Goal: Obtain resource: Obtain resource

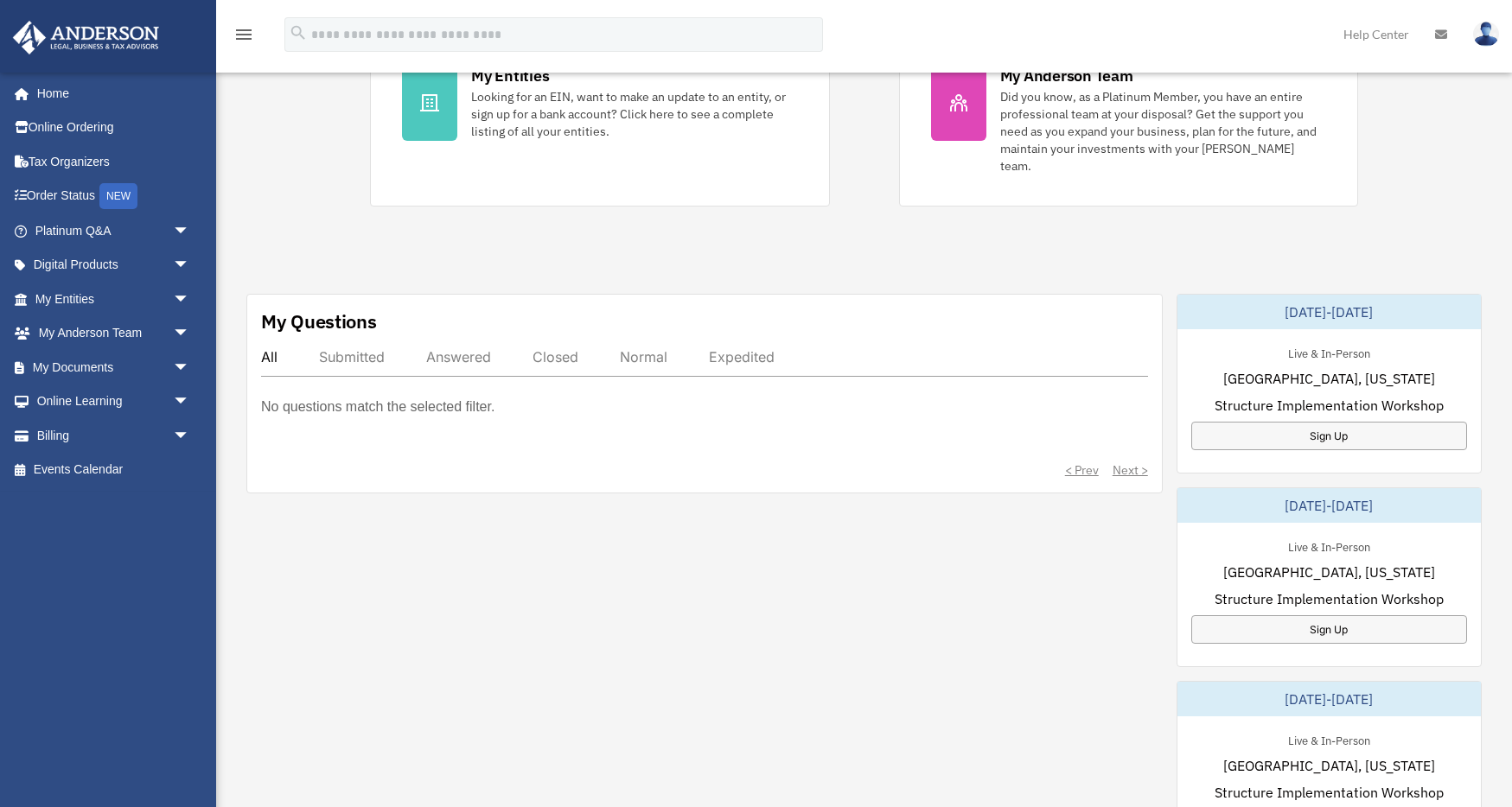
scroll to position [388, 0]
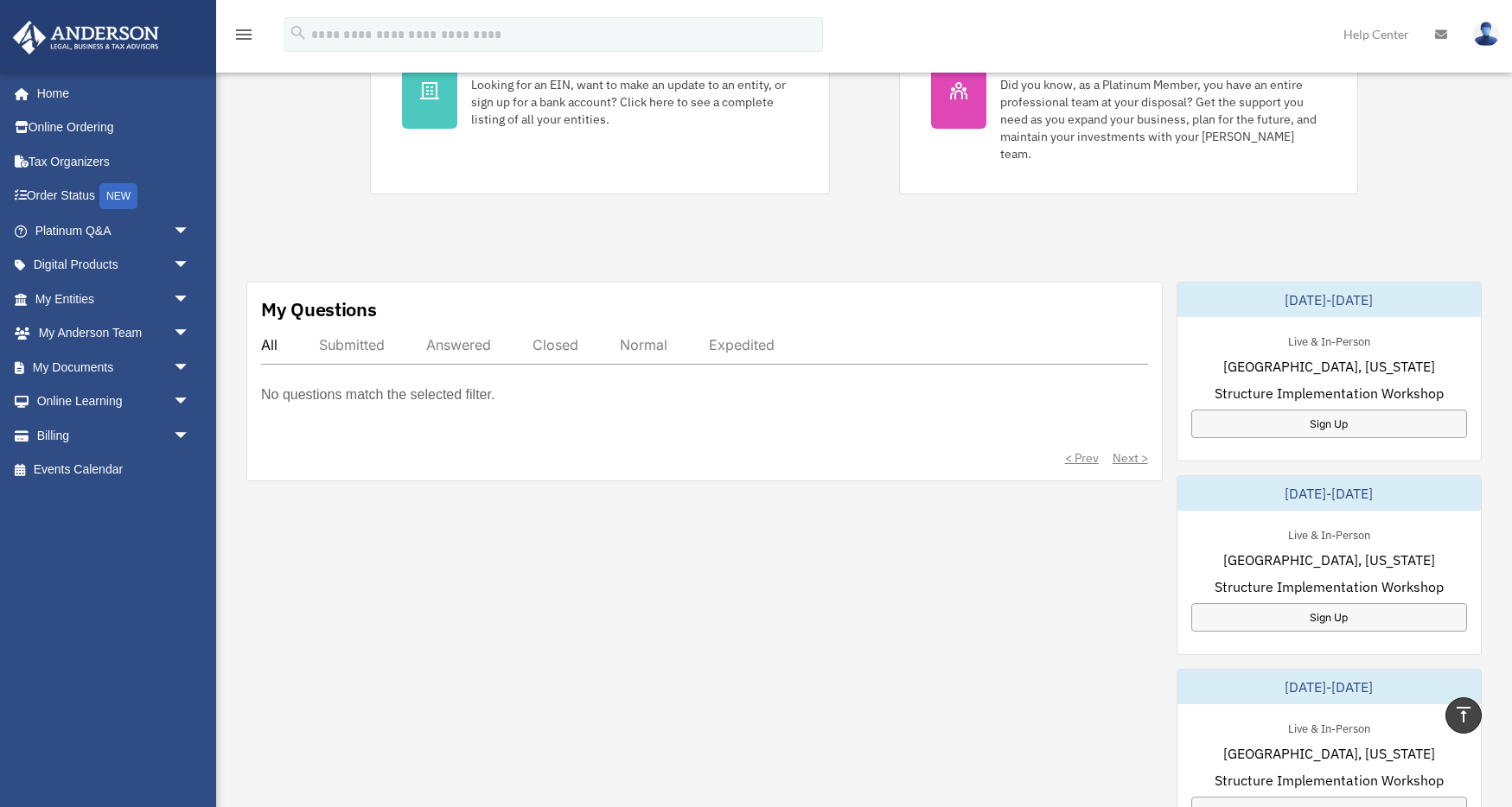
click at [360, 307] on div "My Questions All Submitted Answered Closed Normal Expedited No questions match …" at bounding box center [705, 382] width 917 height 200
click at [360, 336] on div "Submitted" at bounding box center [352, 344] width 65 height 18
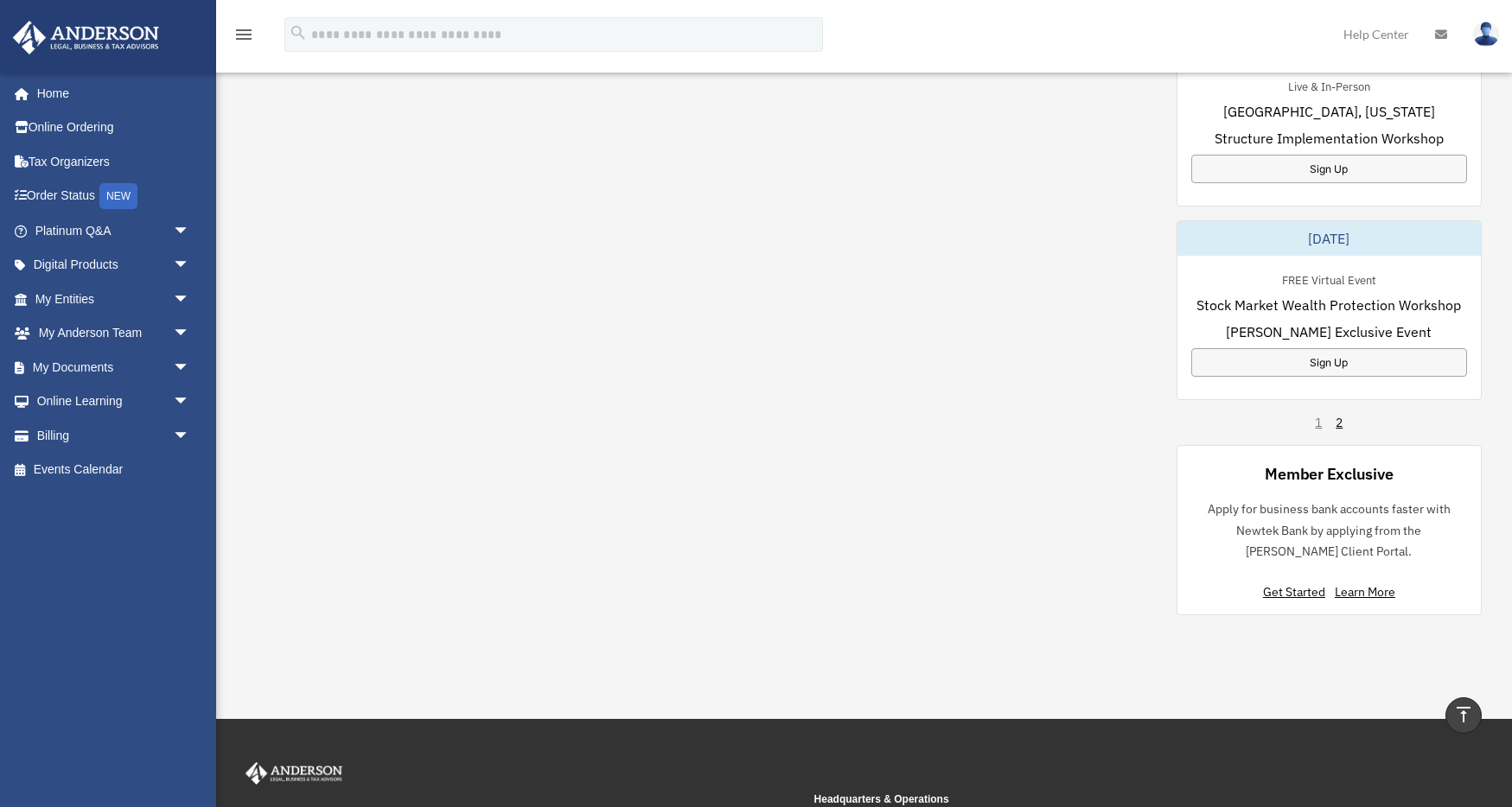
scroll to position [1034, 0]
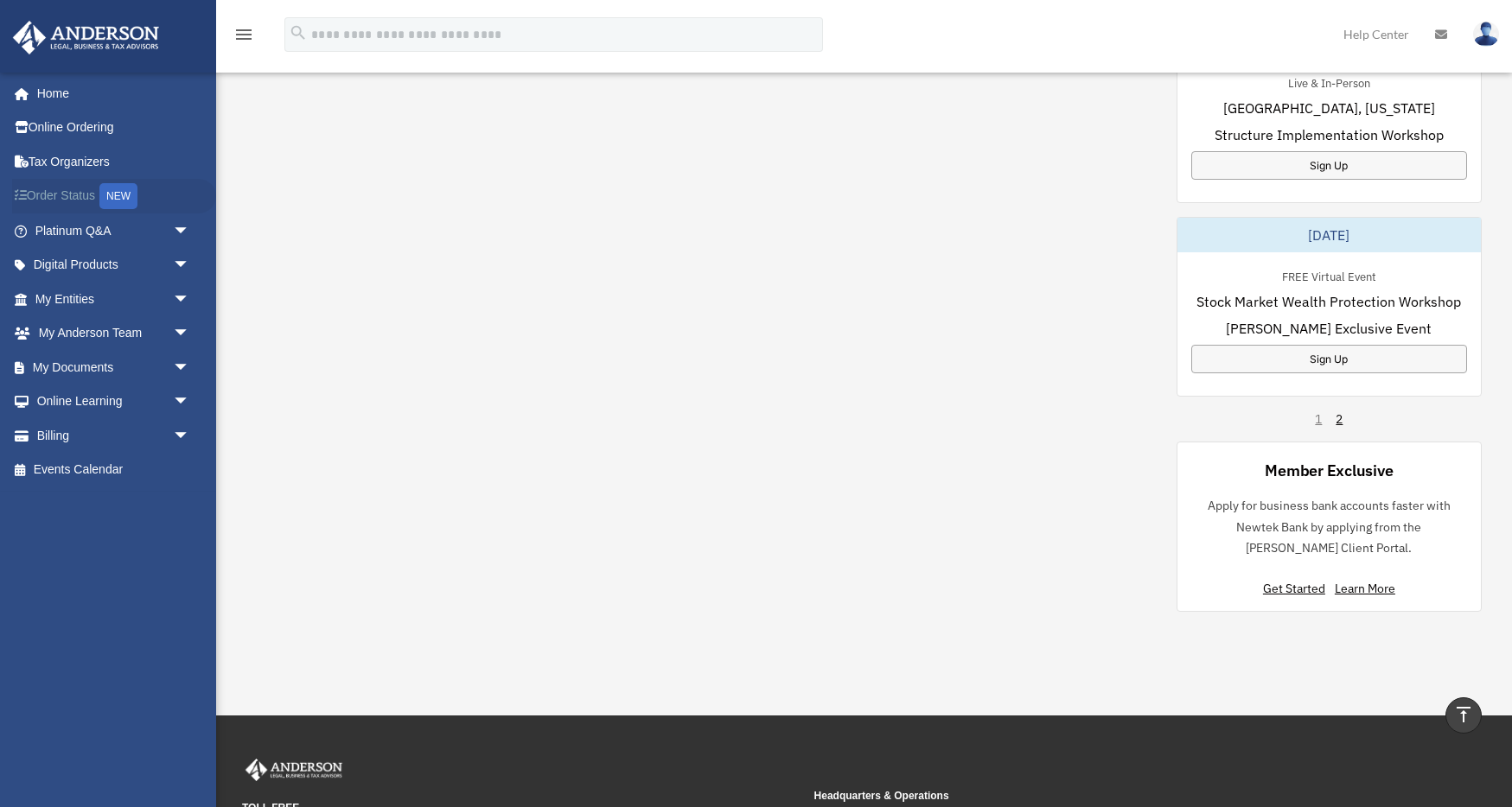
click at [88, 195] on link "Order Status NEW" at bounding box center [114, 197] width 204 height 35
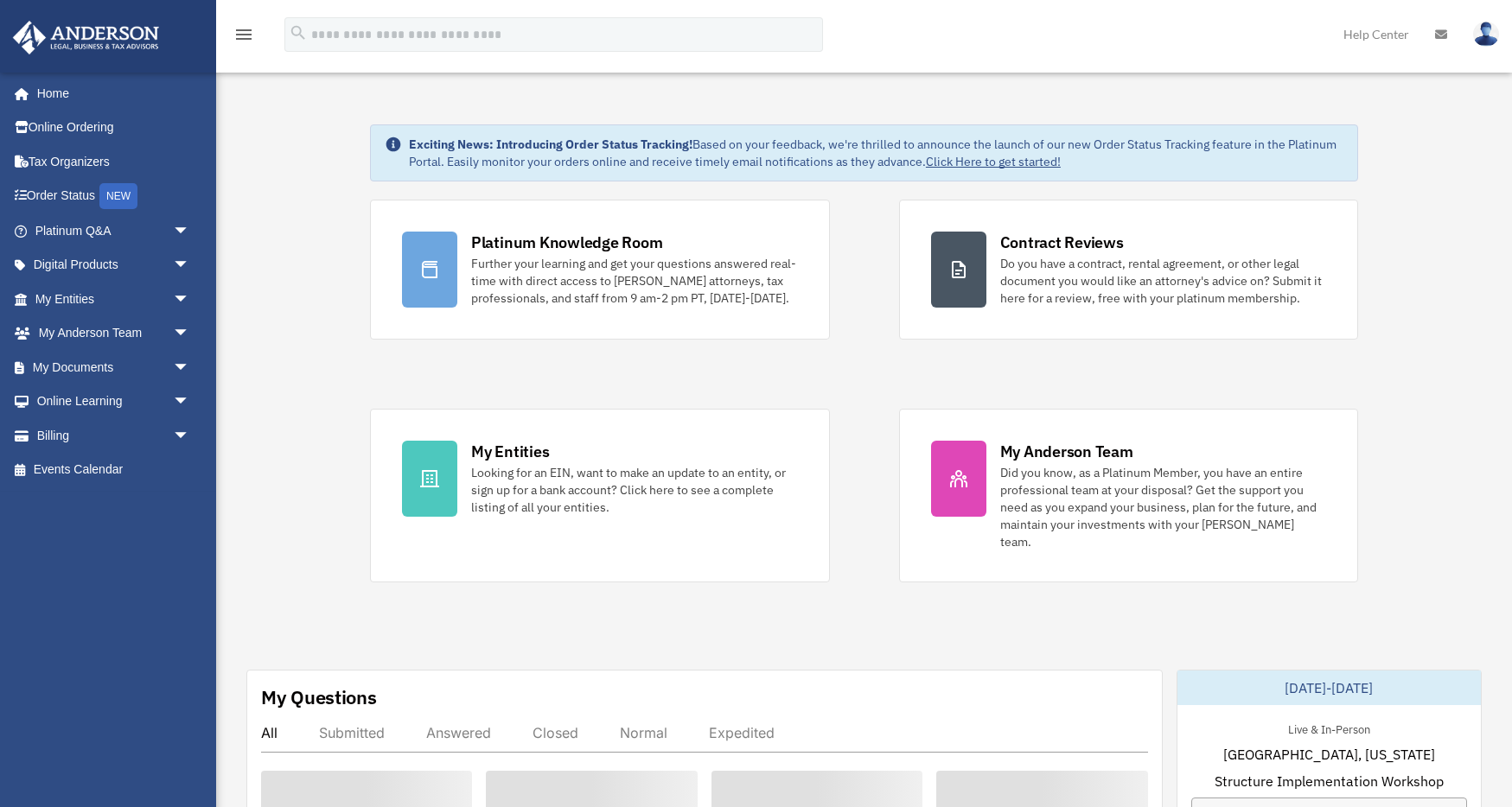
scroll to position [1034, 0]
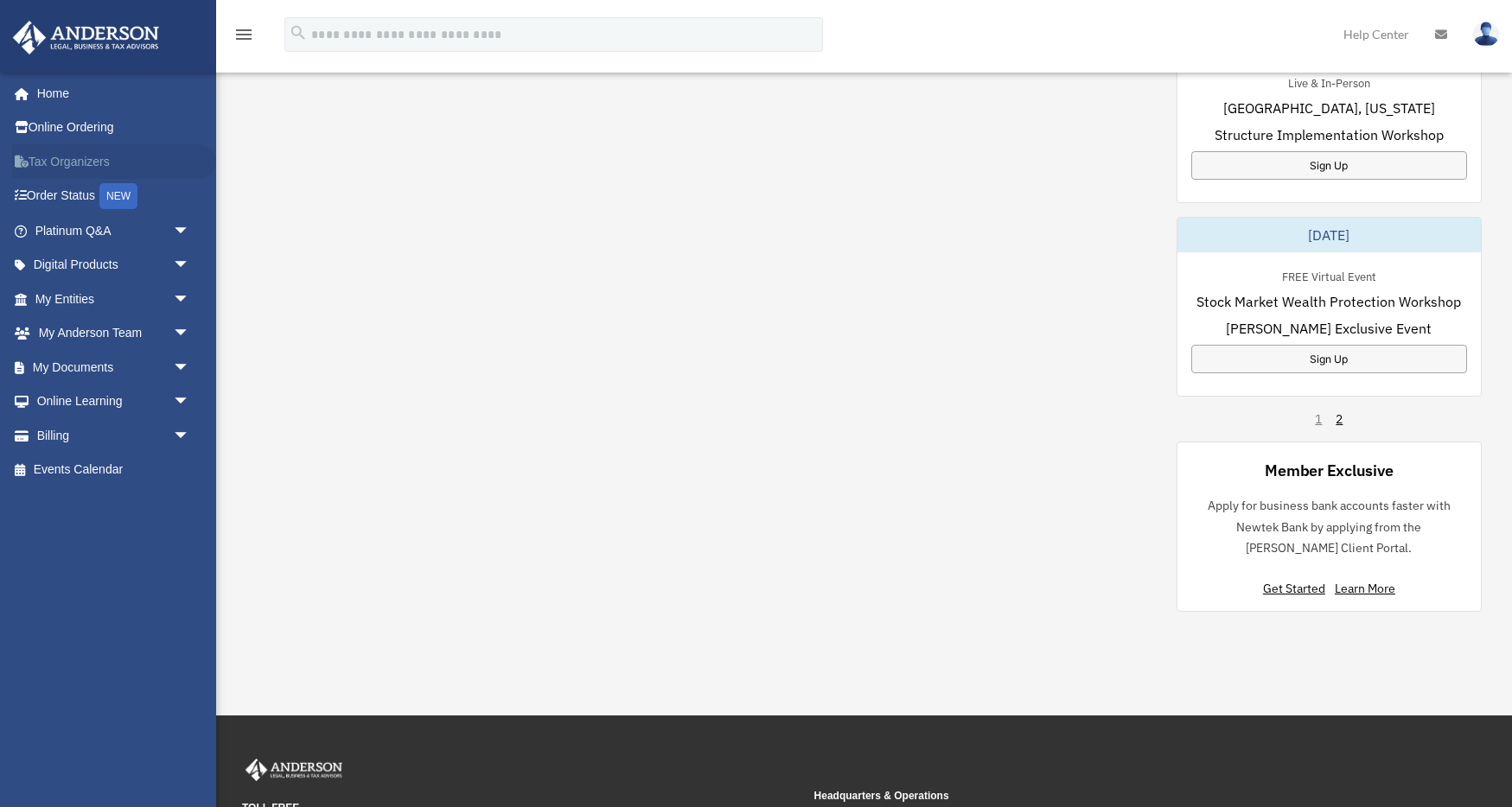
click at [70, 158] on link "Tax Organizers" at bounding box center [114, 161] width 204 height 35
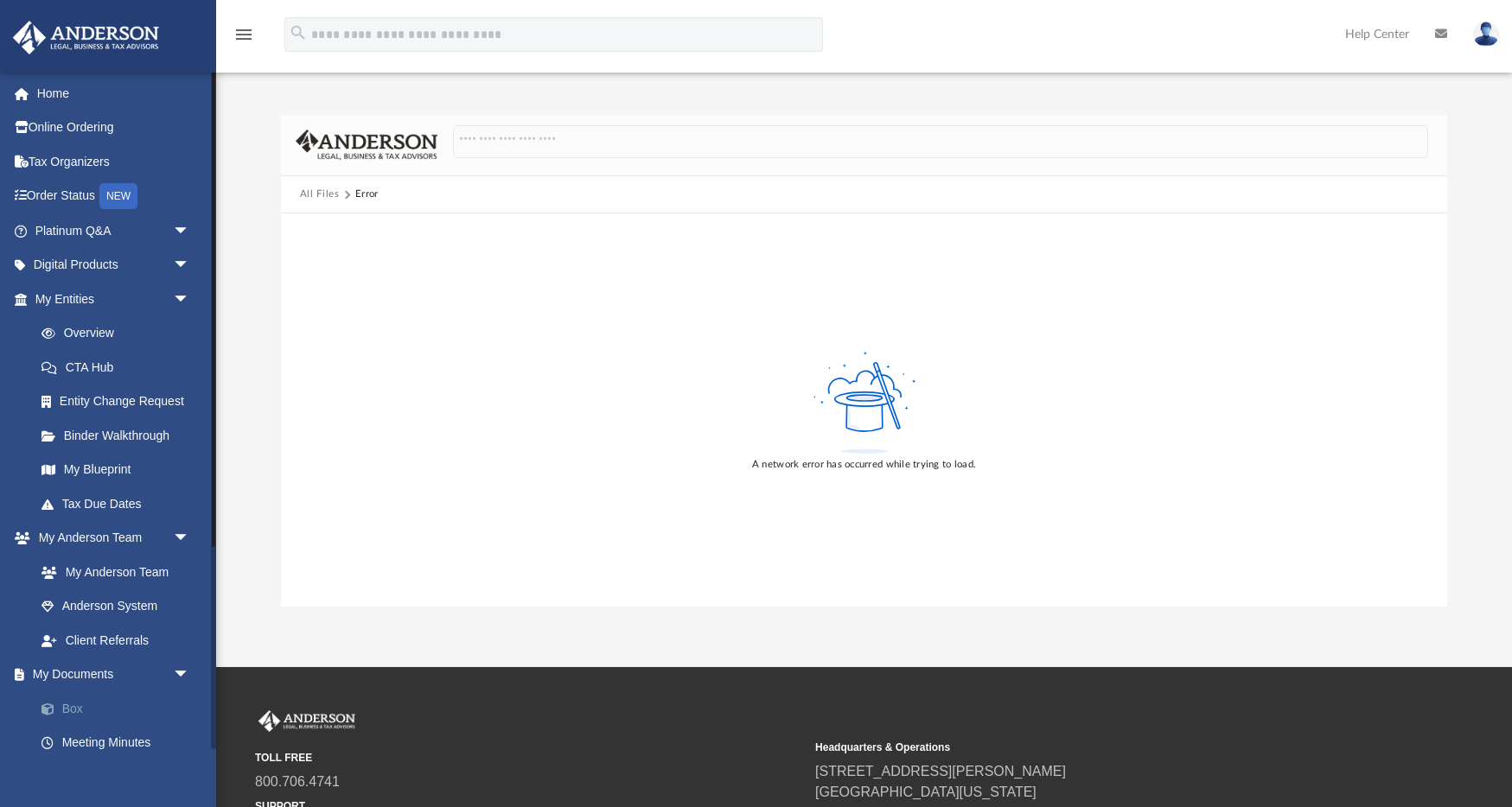
click at [77, 714] on link "Box" at bounding box center [120, 708] width 192 height 35
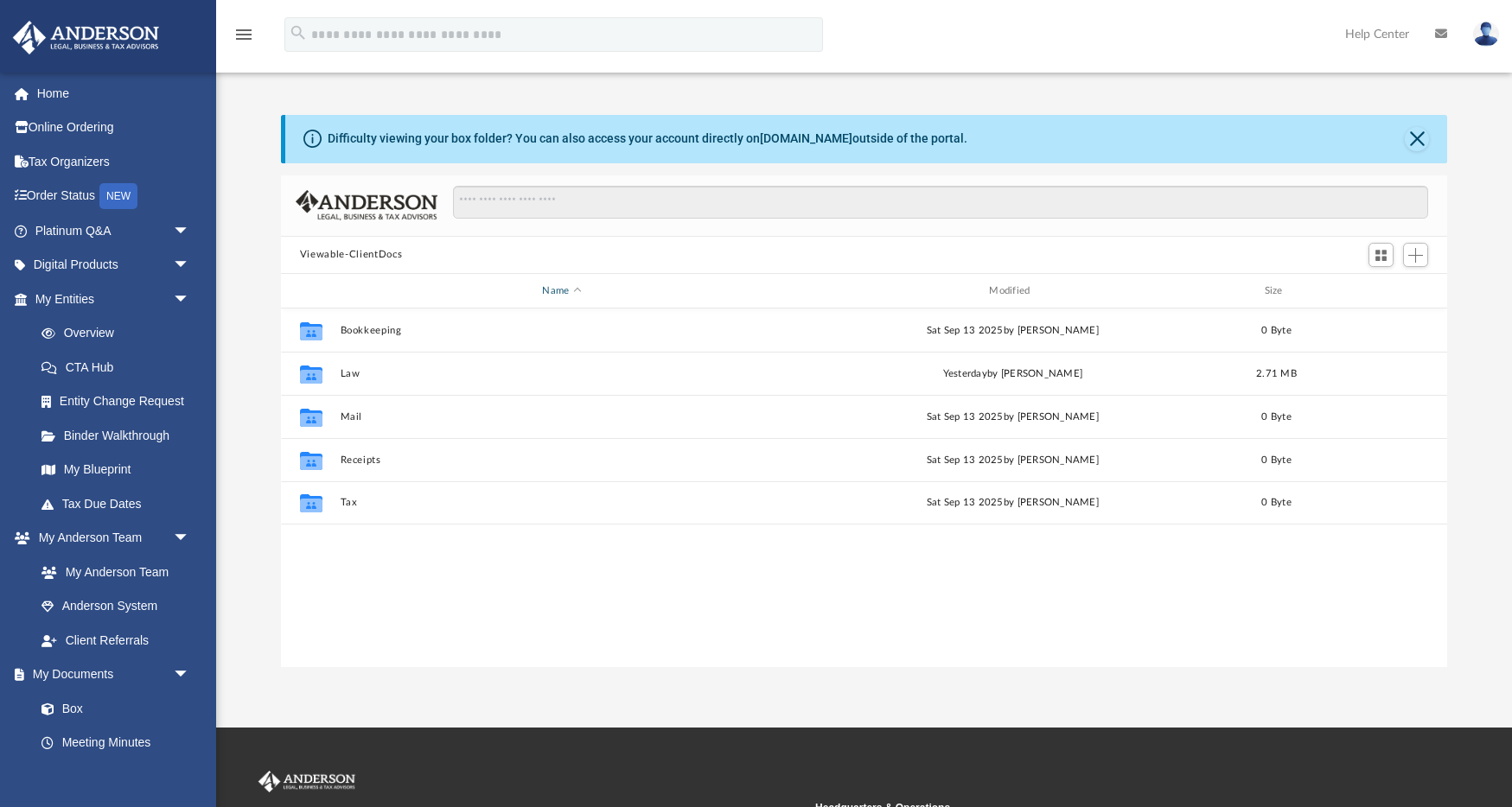
scroll to position [393, 1166]
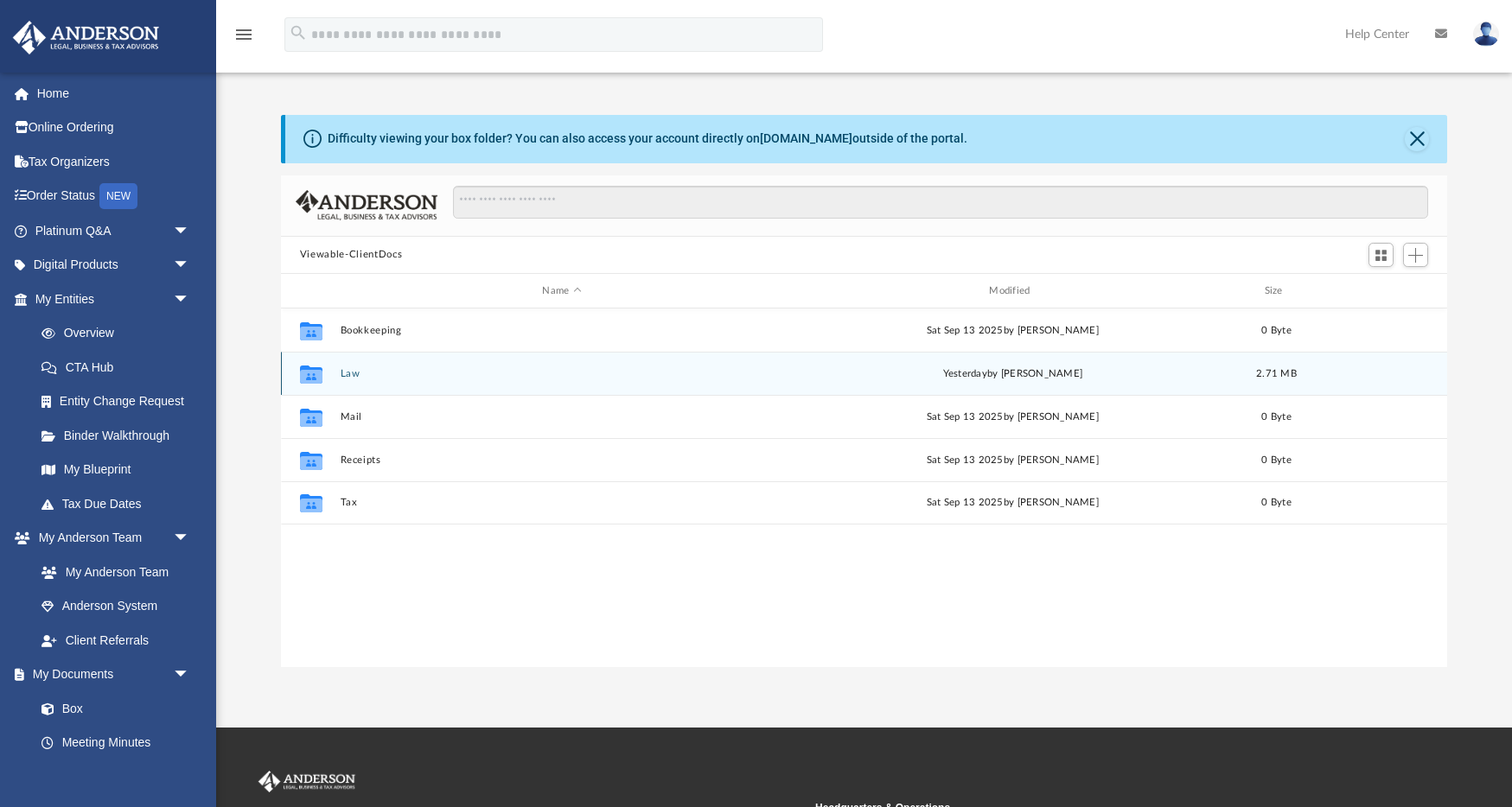
click at [483, 364] on div "Collaborated Folder Law yesterday by David Quinones 2.71 MB" at bounding box center [863, 373] width 1166 height 43
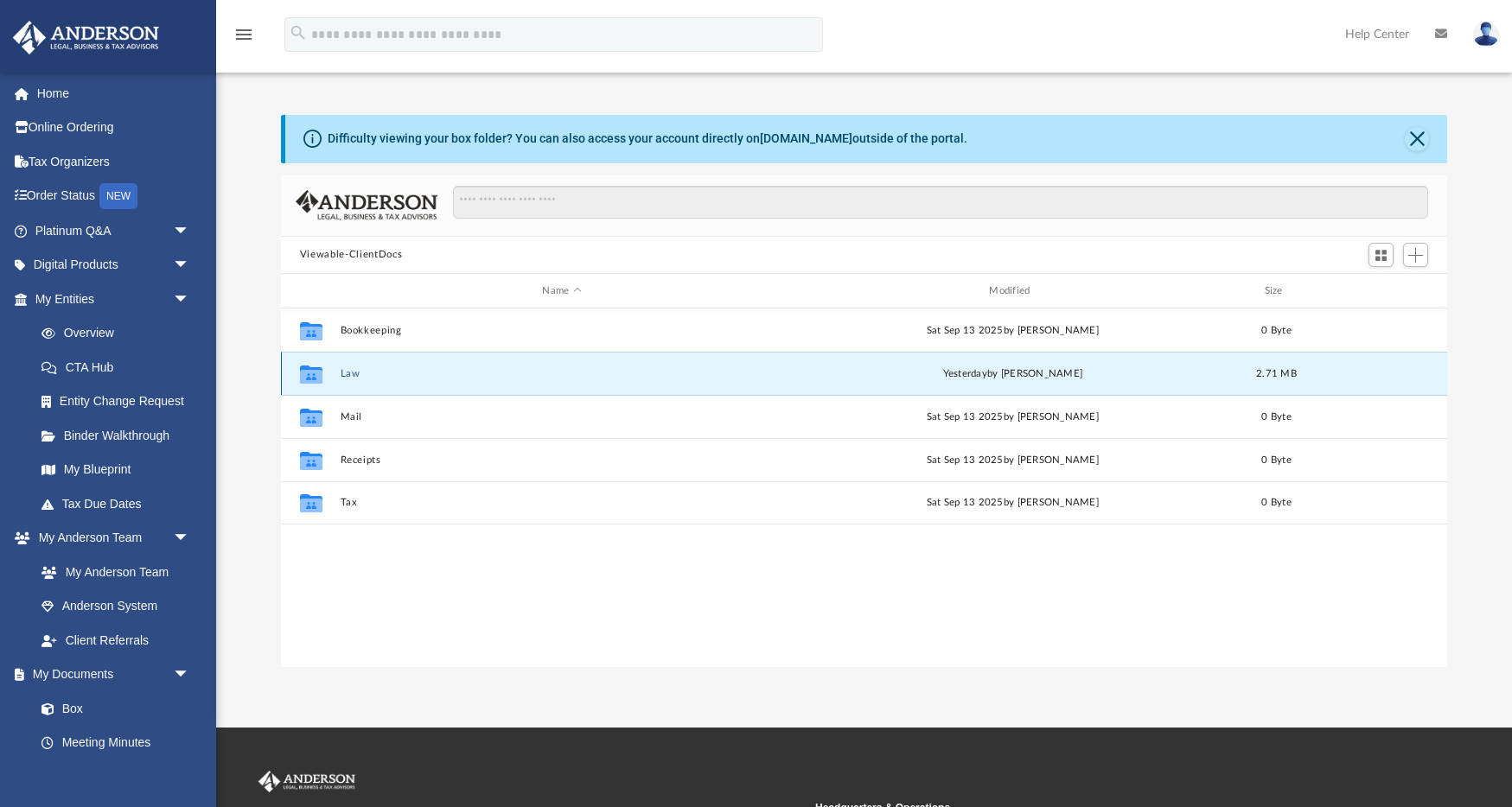
click at [483, 364] on div "Collaborated Folder Law yesterday by David Quinones 2.71 MB" at bounding box center [863, 373] width 1166 height 43
click at [294, 390] on div "Collaborated Folder Law yesterday by David Quinones 2.71 MB" at bounding box center [863, 373] width 1166 height 43
click at [316, 376] on icon "grid" at bounding box center [311, 376] width 22 height 14
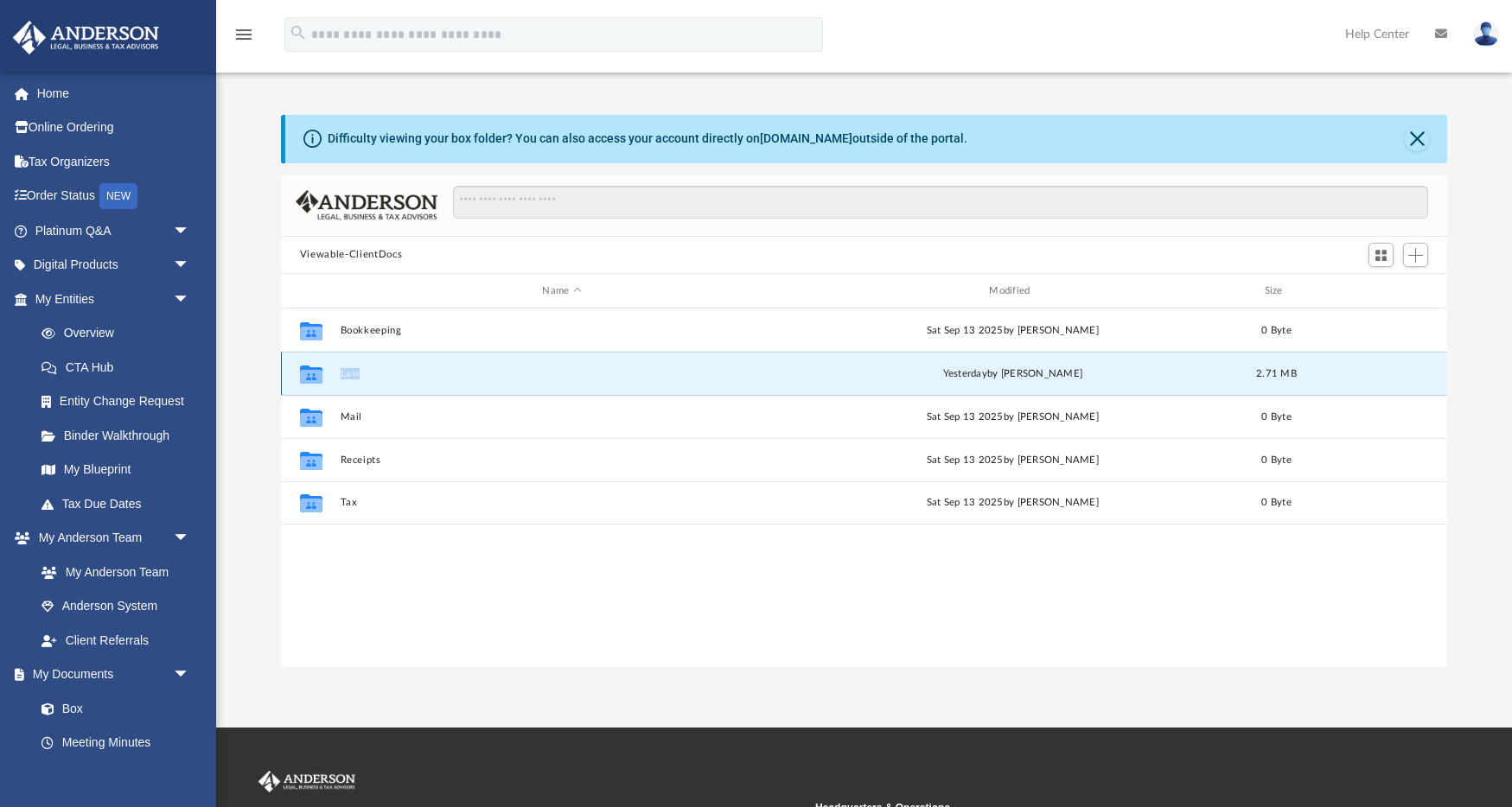
click at [352, 375] on button "Law" at bounding box center [561, 374] width 443 height 11
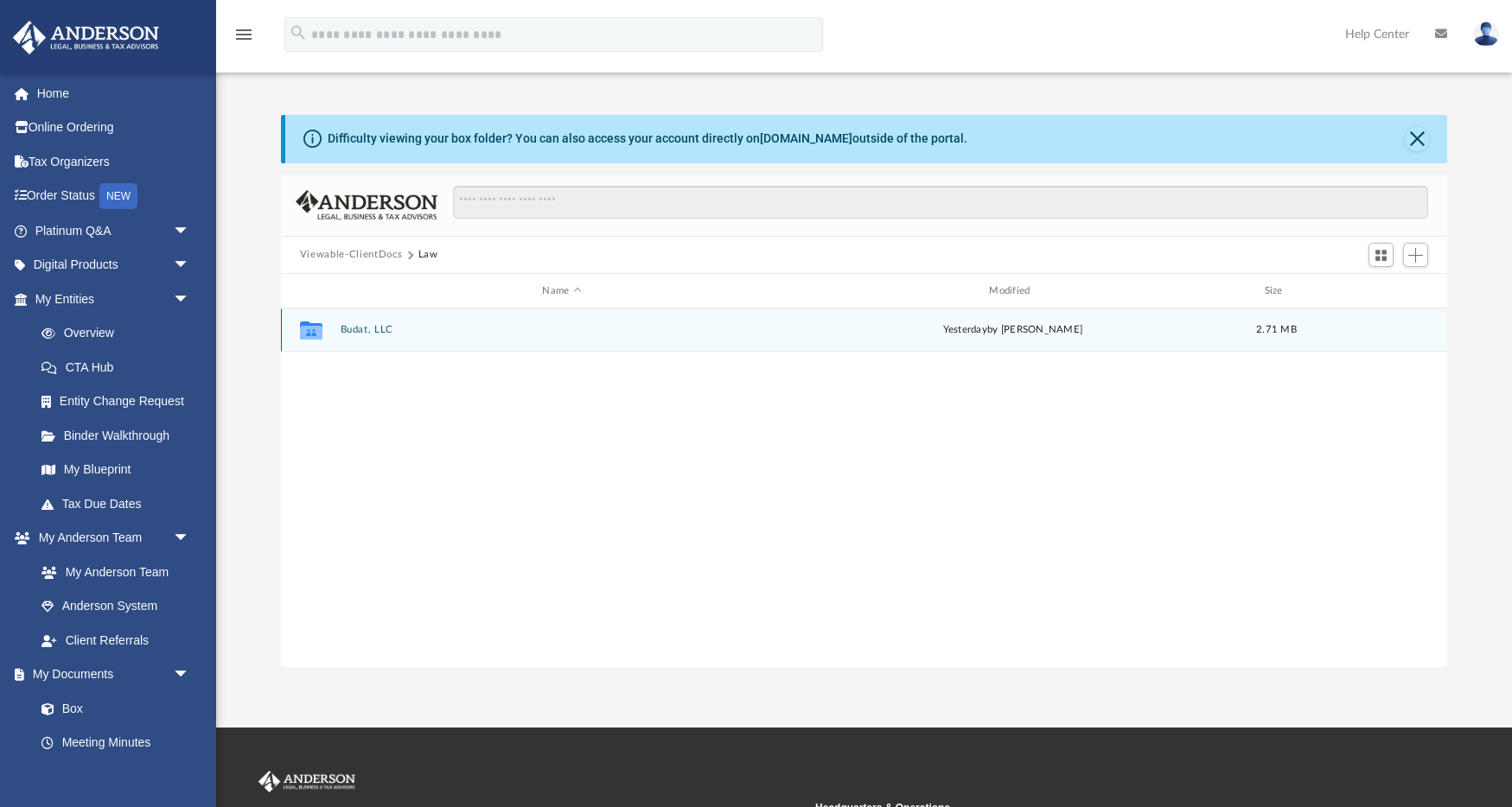
click at [385, 333] on button "Budat, LLC" at bounding box center [561, 330] width 443 height 11
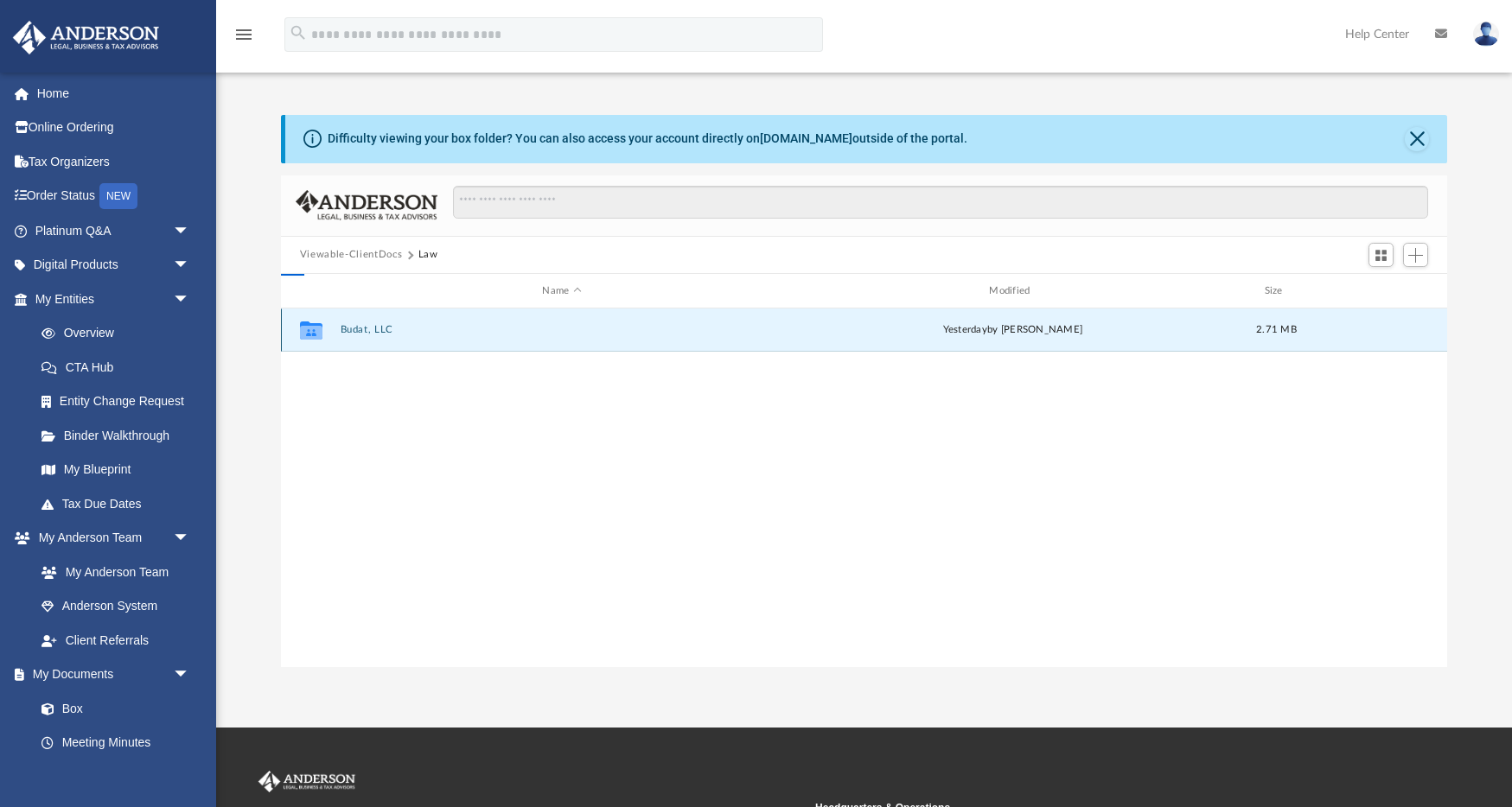
click at [385, 333] on button "Budat, LLC" at bounding box center [561, 330] width 443 height 11
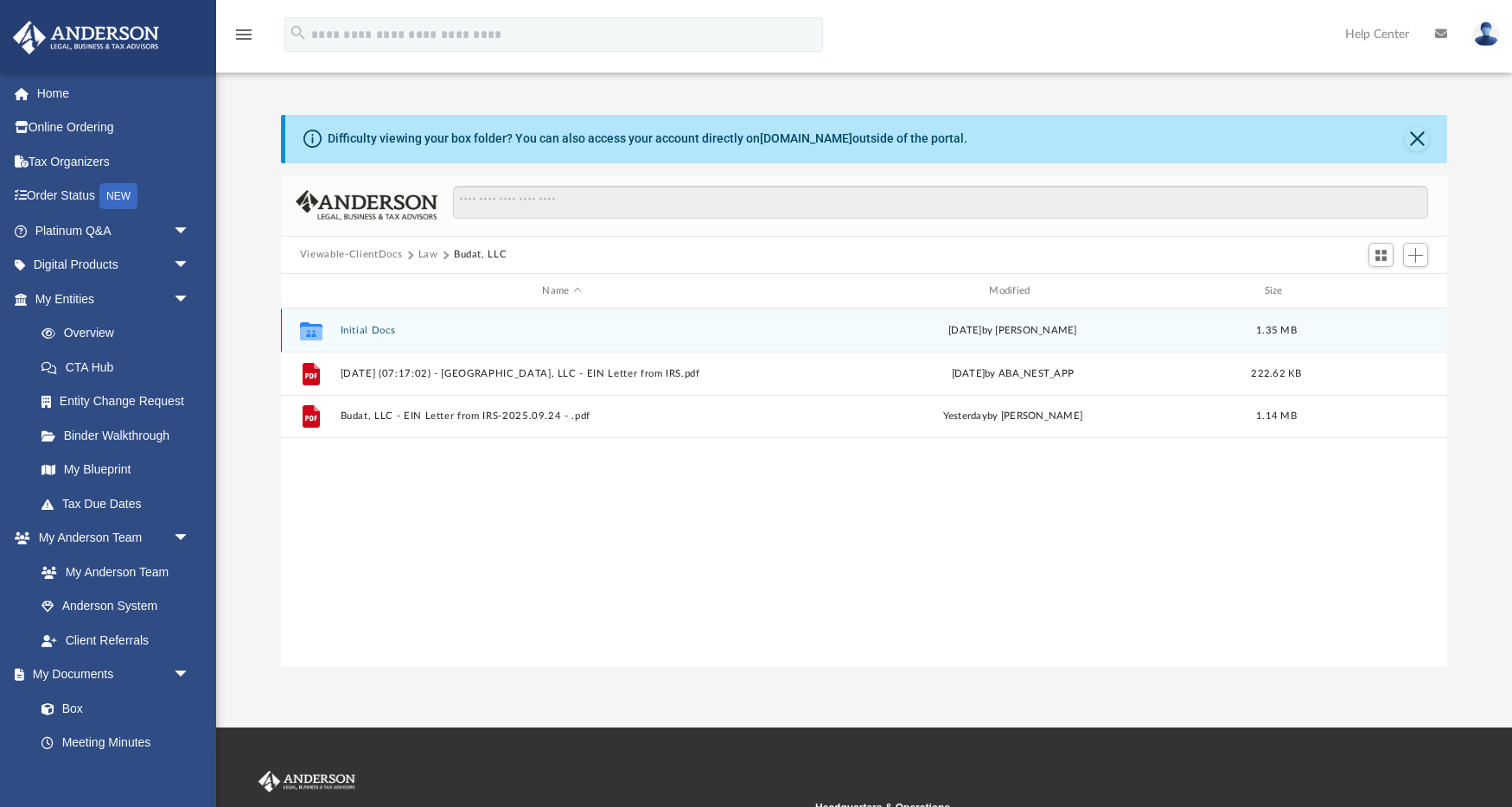
click at [745, 344] on div "Collaborated Folder Initial Docs Tue Sep 16 2025 by Crayton Olivieri 1.35 MB" at bounding box center [863, 330] width 1166 height 43
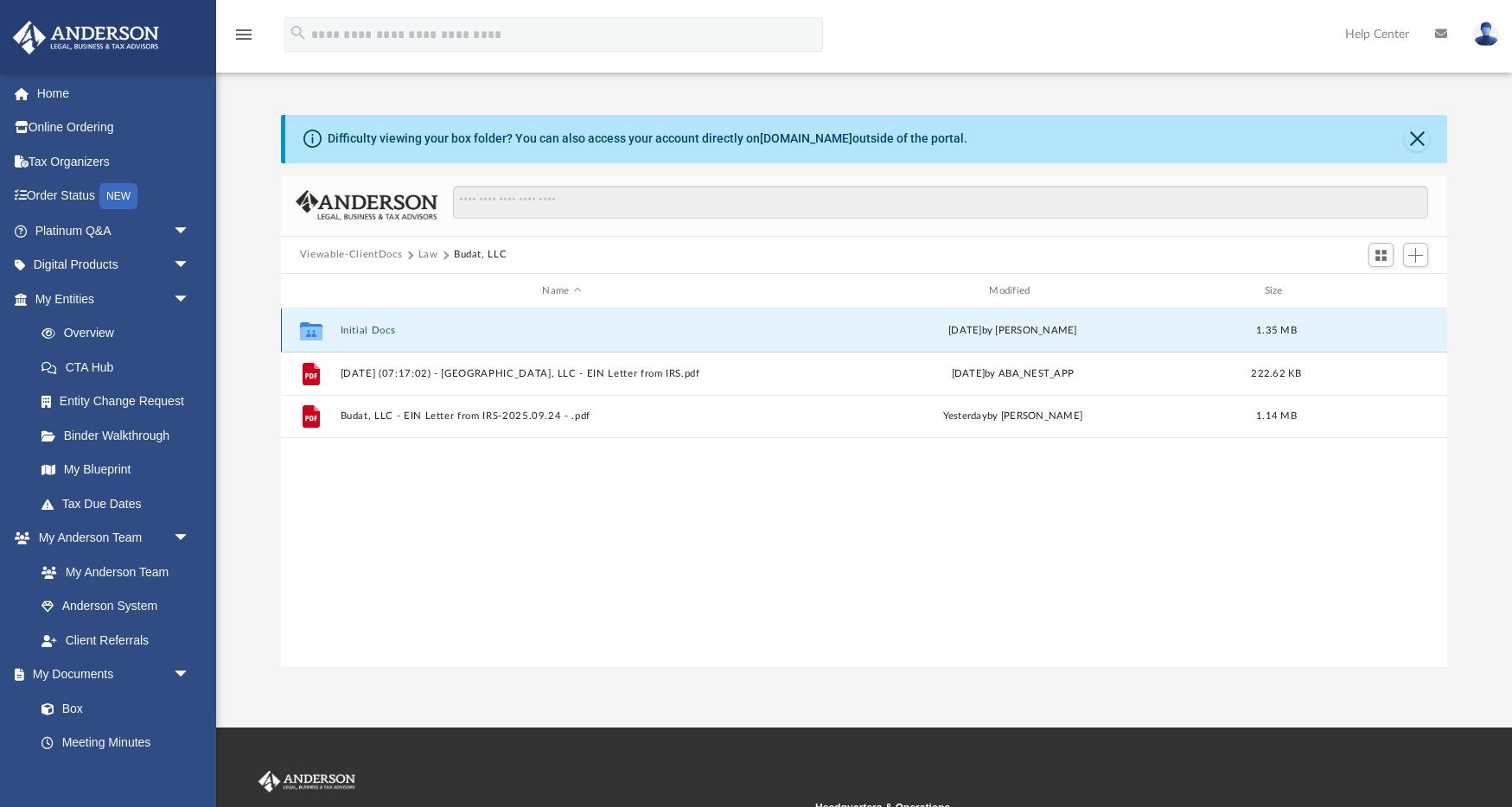
click at [745, 344] on div "Collaborated Folder Initial Docs Tue Sep 16 2025 by Crayton Olivieri 1.35 MB" at bounding box center [863, 330] width 1166 height 43
click at [322, 329] on icon "Collaborated Folder" at bounding box center [312, 331] width 28 height 28
